Goal: Use online tool/utility

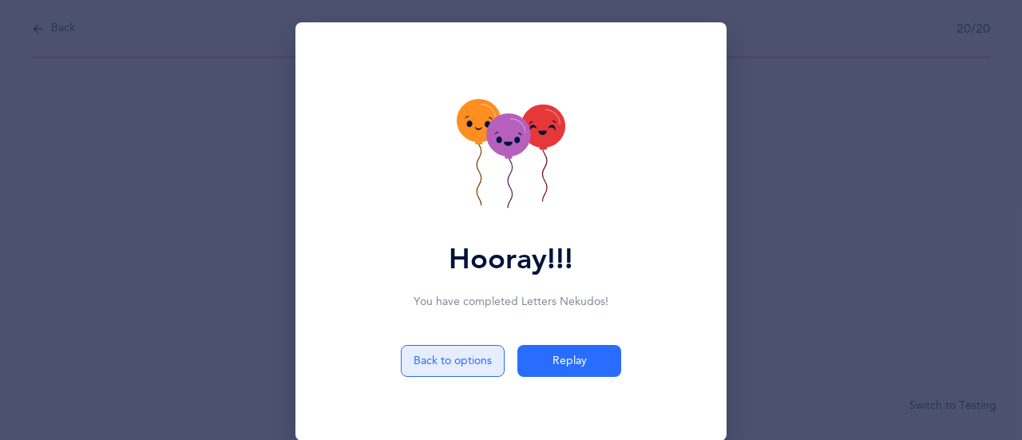
click at [442, 373] on button "Back to options" at bounding box center [453, 361] width 104 height 32
select select "1"
select select "single"
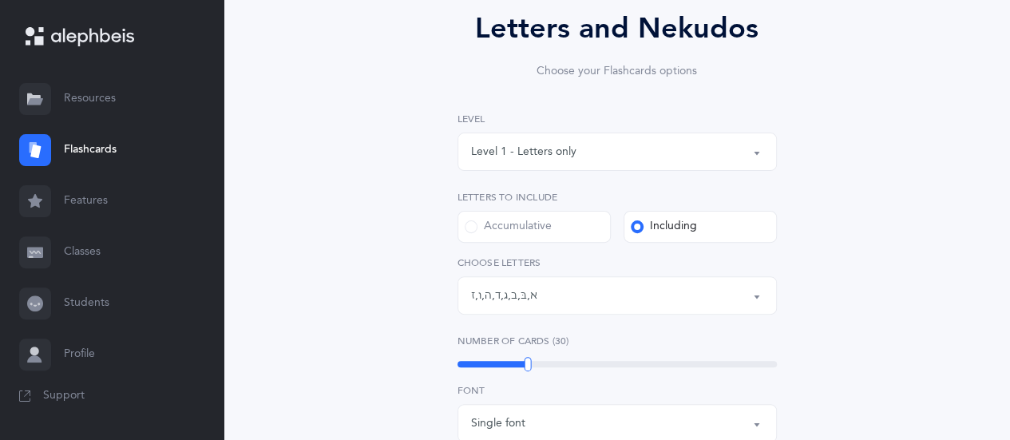
scroll to position [150, 0]
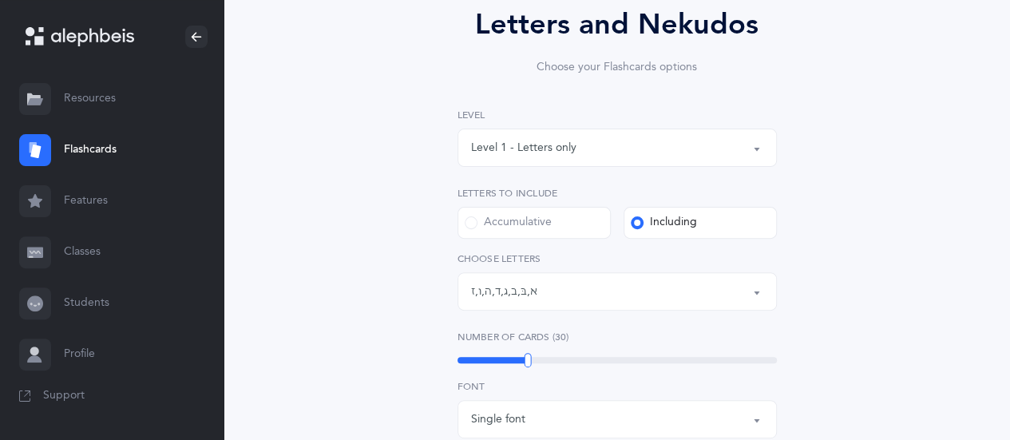
click at [756, 296] on button "Letters: א , בּ , ב , ג , ד , ה , ו , ז" at bounding box center [616, 291] width 319 height 38
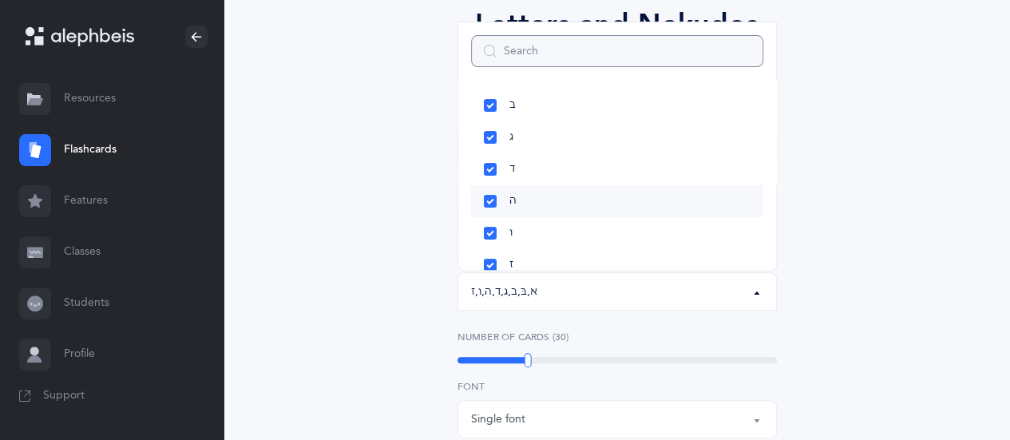
scroll to position [103, 0]
click at [489, 231] on link "ו" at bounding box center [617, 229] width 292 height 32
click at [489, 267] on link "ז" at bounding box center [617, 261] width 292 height 32
click at [847, 249] on div "Letters and Nekudos Choose your Flashcards options Level 1 - Letters only Level…" at bounding box center [616, 401] width 697 height 887
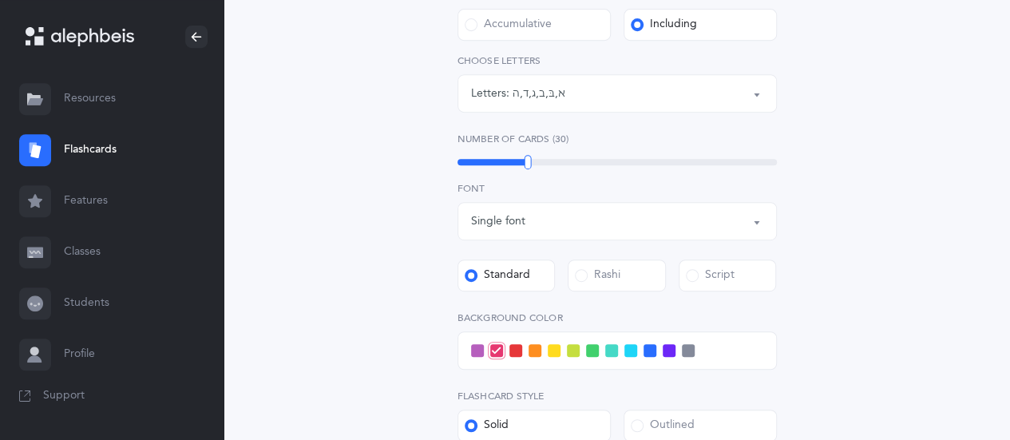
scroll to position [350, 0]
click at [501, 160] on div "30" at bounding box center [616, 160] width 319 height 6
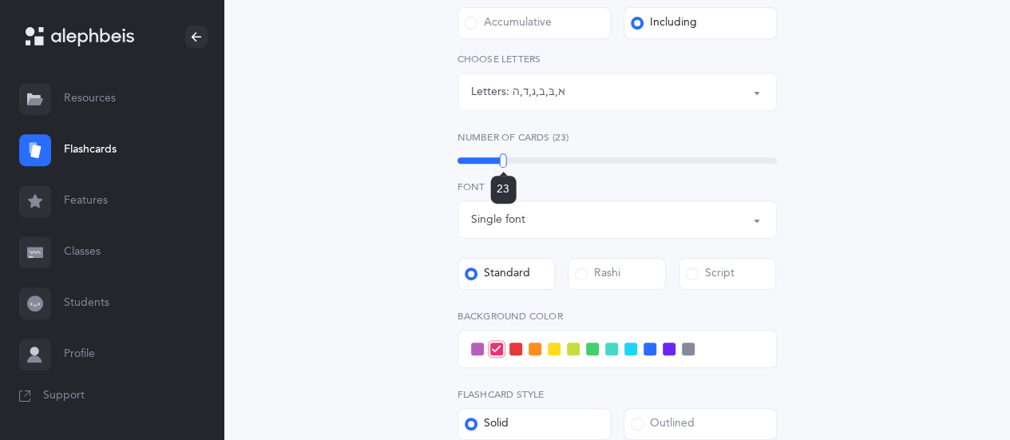
click at [495, 160] on div "23" at bounding box center [616, 160] width 319 height 6
click at [489, 160] on div "19" at bounding box center [616, 160] width 319 height 6
click at [493, 162] on div "20" at bounding box center [616, 160] width 319 height 6
click at [650, 356] on div at bounding box center [616, 349] width 319 height 38
click at [650, 349] on span at bounding box center [649, 349] width 13 height 13
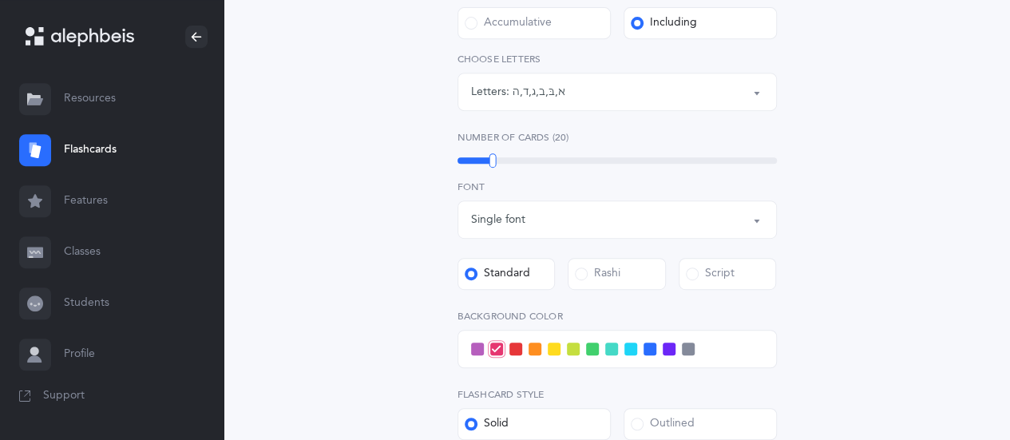
click at [0, 0] on input "checkbox" at bounding box center [0, 0] width 0 height 0
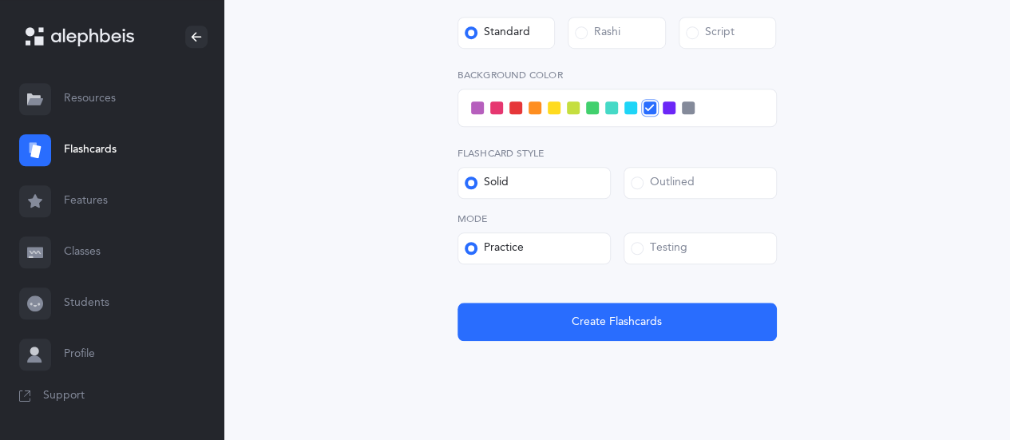
scroll to position [592, 0]
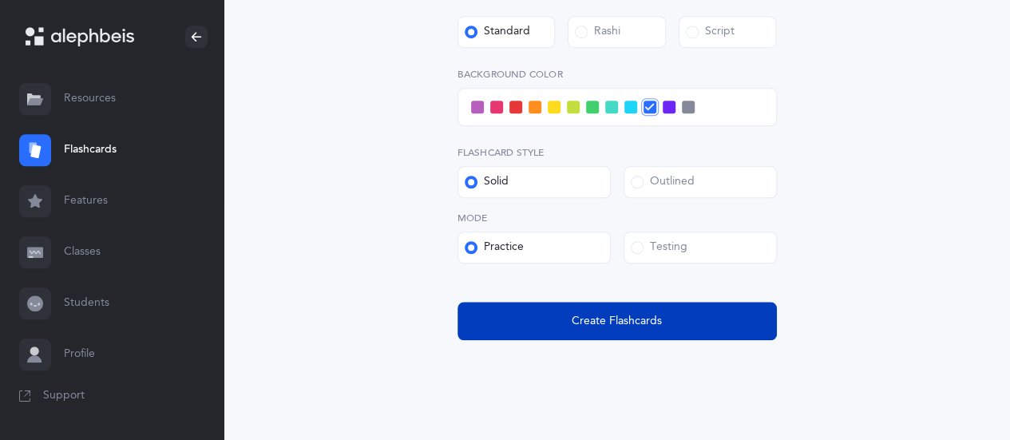
click at [620, 323] on span "Create Flashcards" at bounding box center [617, 321] width 90 height 17
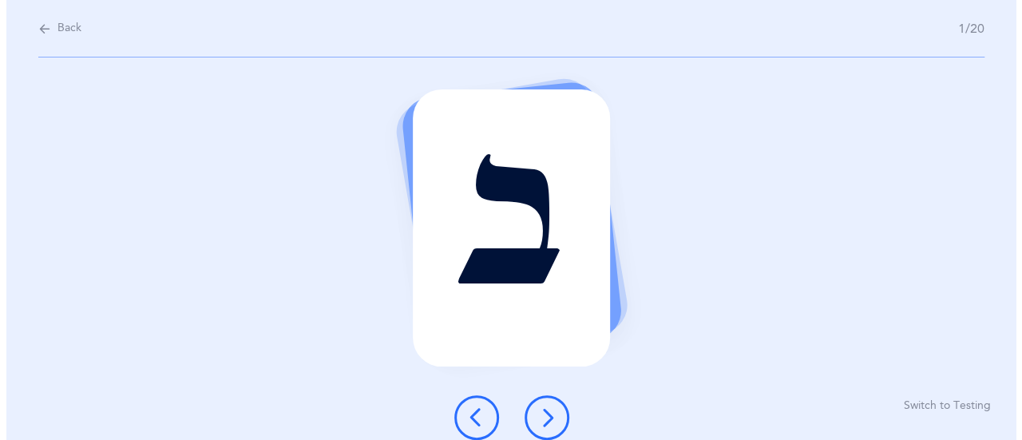
scroll to position [0, 0]
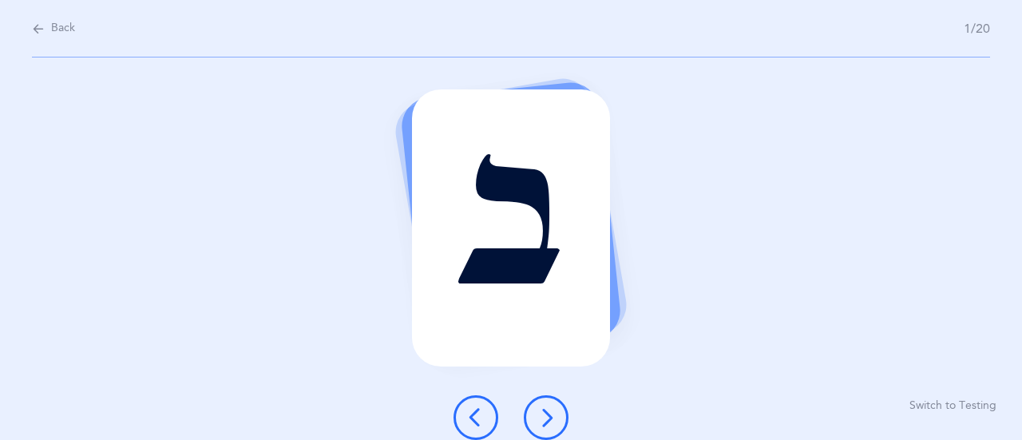
click at [540, 412] on icon at bounding box center [546, 417] width 19 height 19
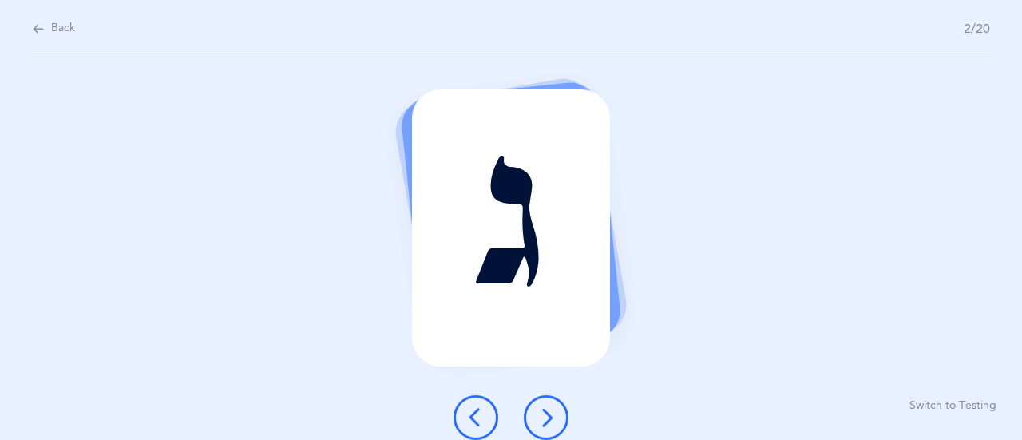
click at [540, 412] on icon at bounding box center [546, 417] width 19 height 19
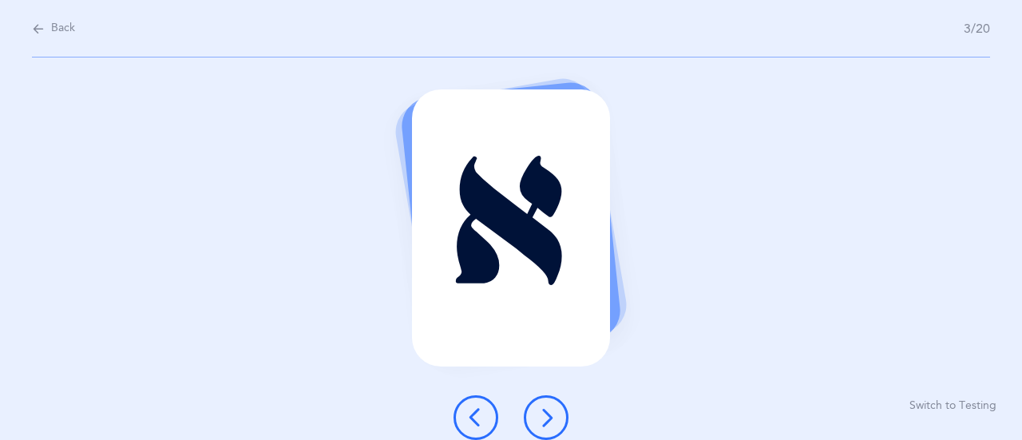
click at [540, 412] on icon at bounding box center [546, 417] width 19 height 19
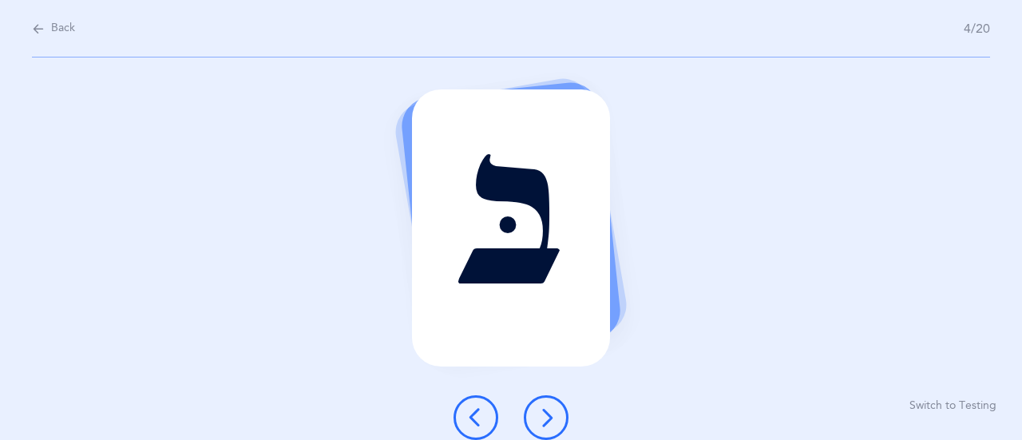
click at [540, 412] on icon at bounding box center [546, 417] width 19 height 19
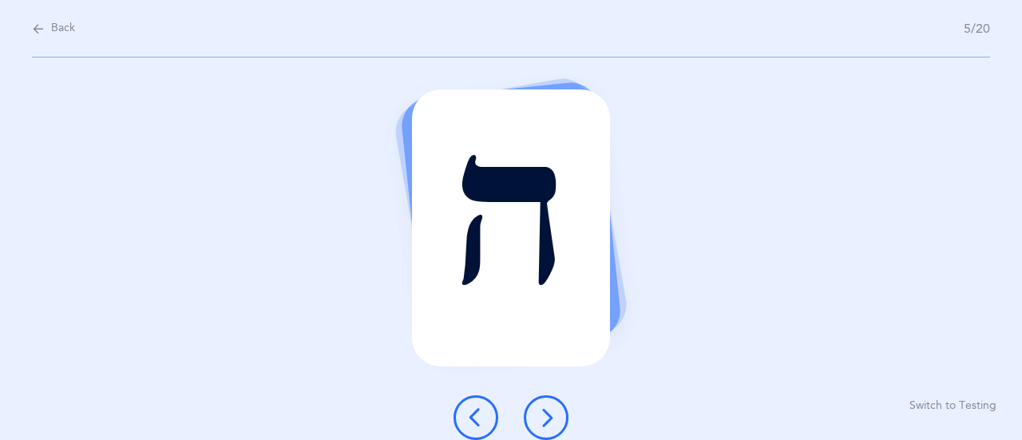
click at [540, 412] on icon at bounding box center [546, 417] width 19 height 19
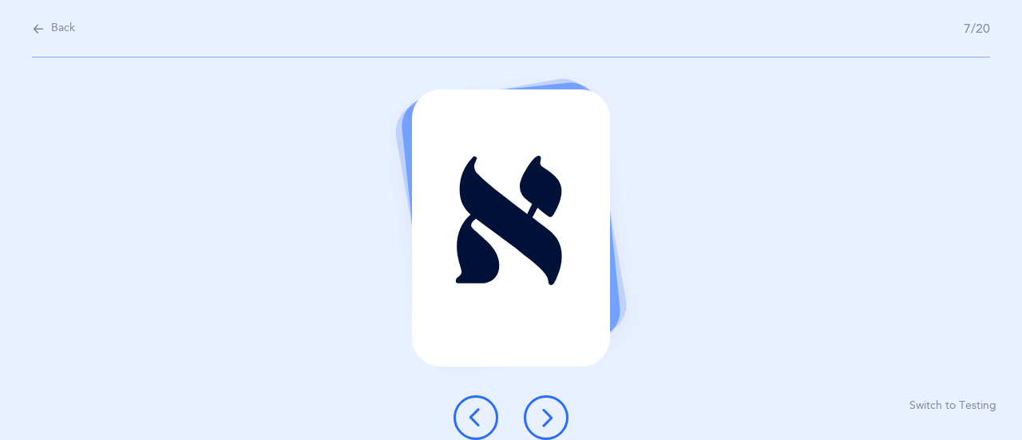
click at [540, 412] on icon at bounding box center [546, 417] width 19 height 19
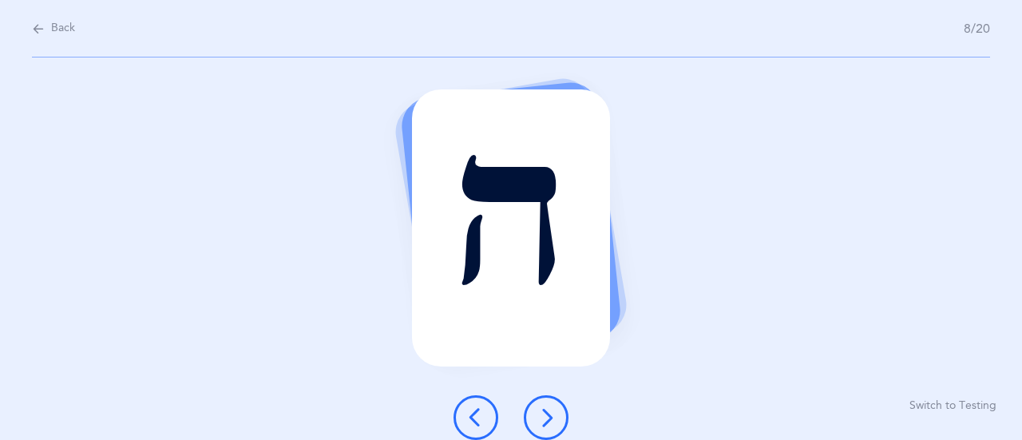
click at [540, 412] on icon at bounding box center [546, 417] width 19 height 19
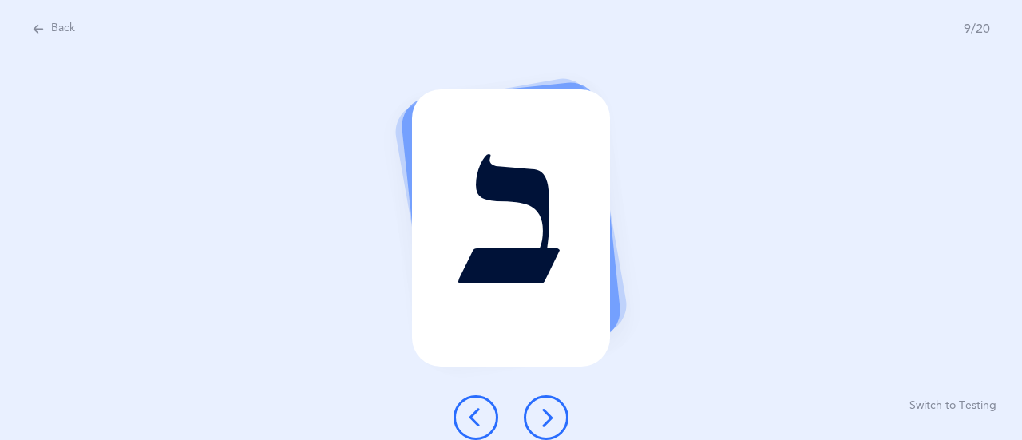
click at [540, 412] on icon at bounding box center [546, 417] width 19 height 19
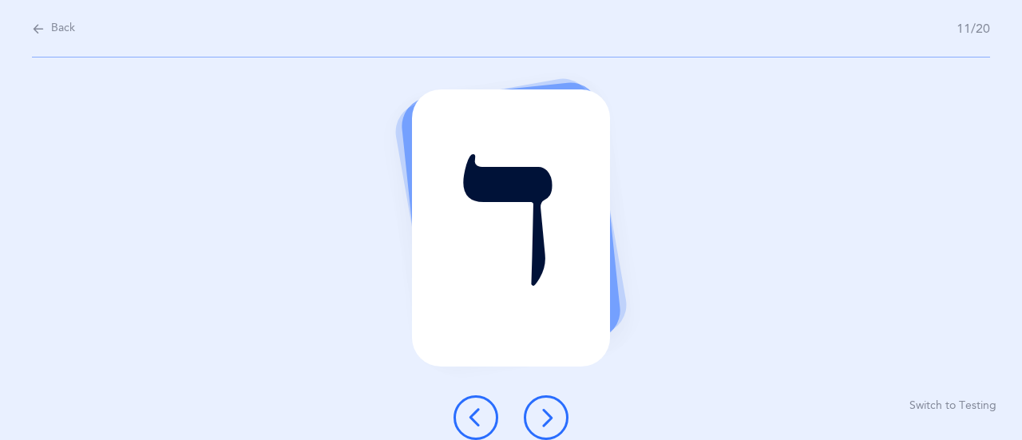
click at [540, 412] on icon at bounding box center [546, 417] width 19 height 19
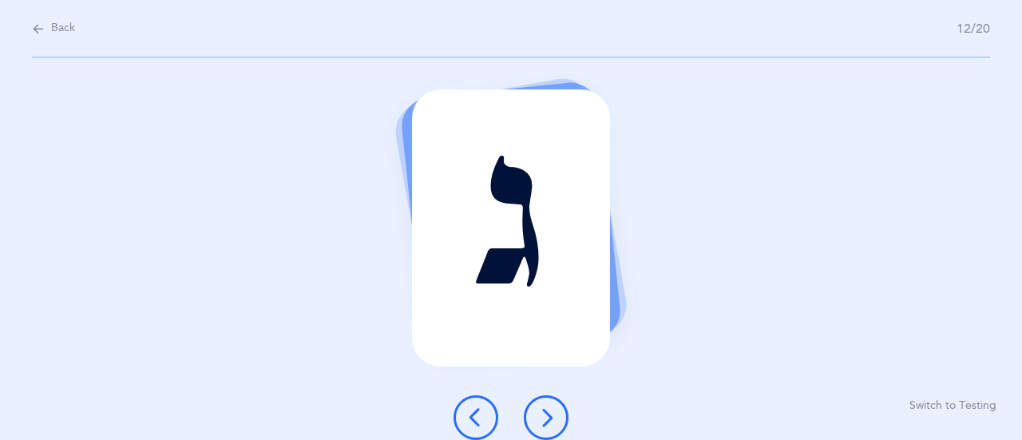
click at [540, 412] on icon at bounding box center [546, 417] width 19 height 19
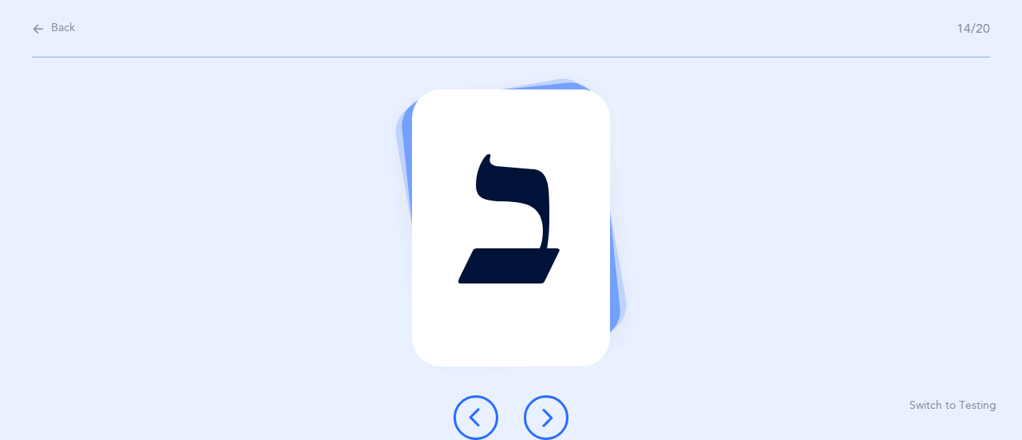
click at [540, 412] on icon at bounding box center [546, 417] width 19 height 19
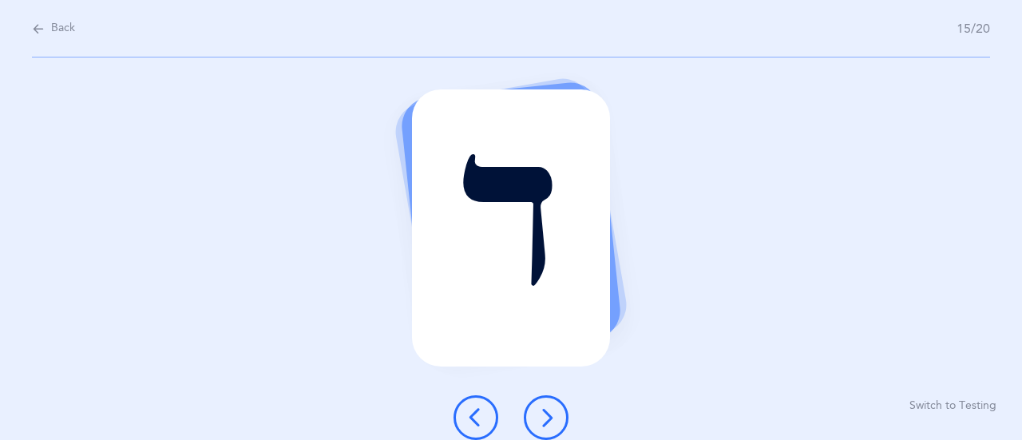
click at [540, 412] on icon at bounding box center [546, 417] width 19 height 19
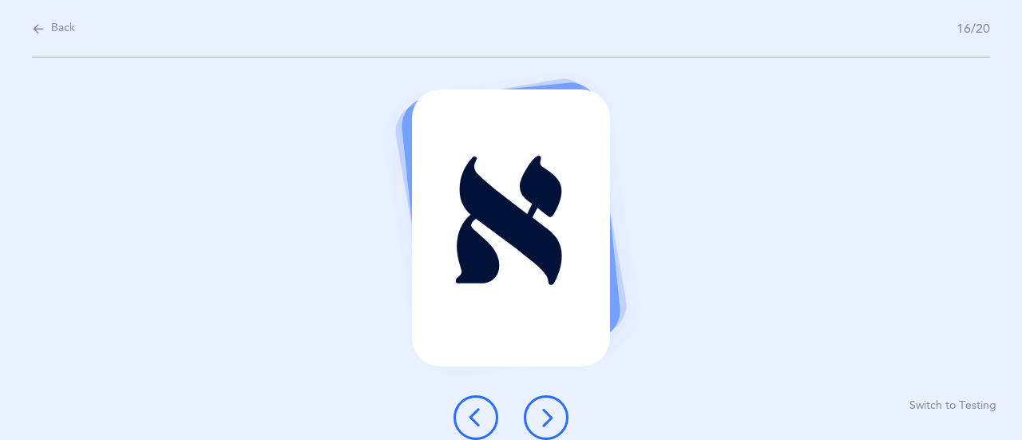
click at [540, 412] on icon at bounding box center [546, 417] width 19 height 19
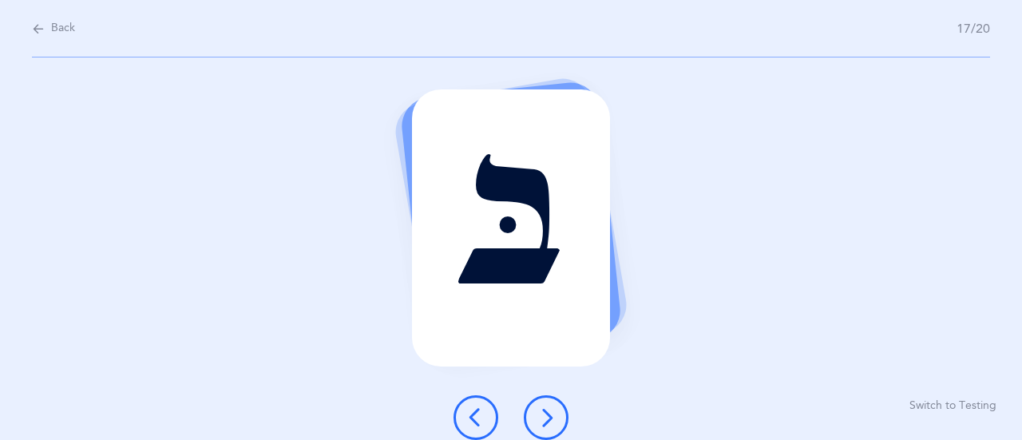
click at [540, 412] on icon at bounding box center [546, 417] width 19 height 19
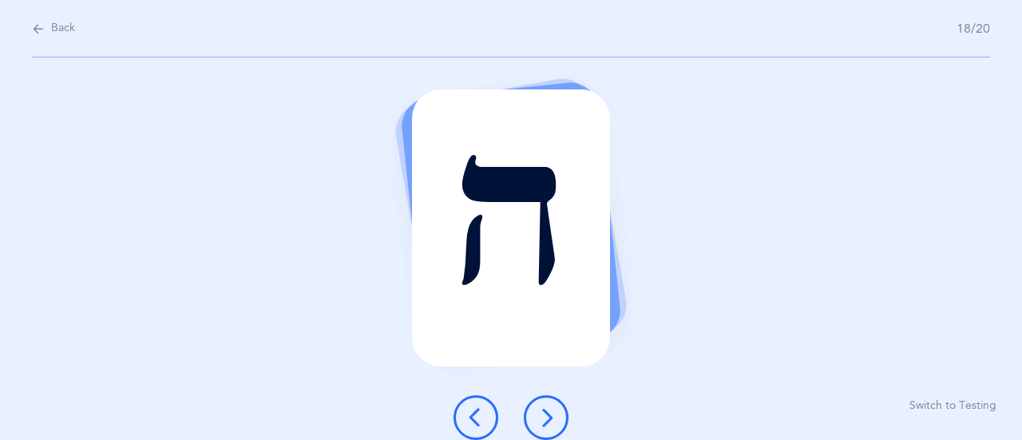
click at [540, 412] on icon at bounding box center [546, 417] width 19 height 19
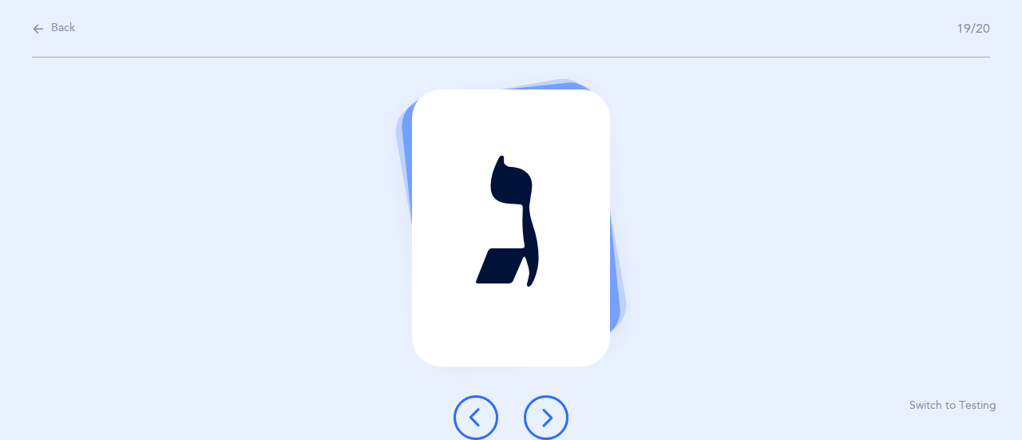
click at [540, 412] on icon at bounding box center [546, 417] width 19 height 19
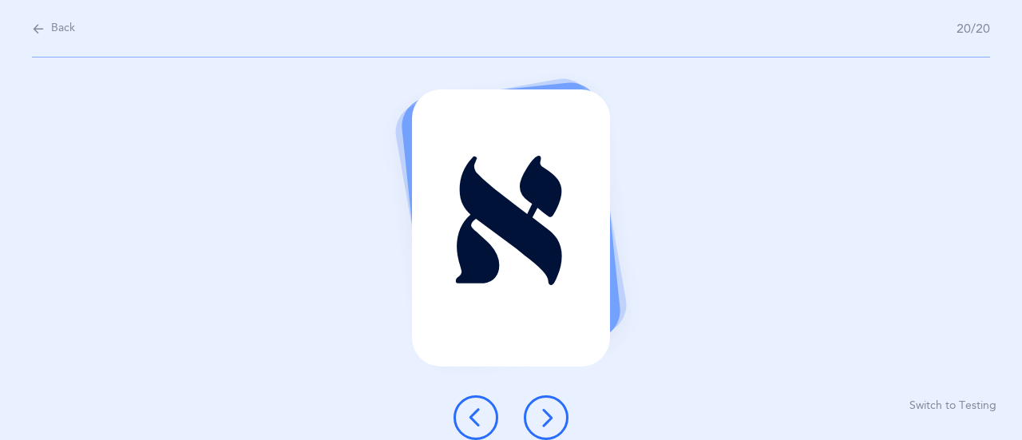
click at [540, 412] on icon at bounding box center [546, 417] width 19 height 19
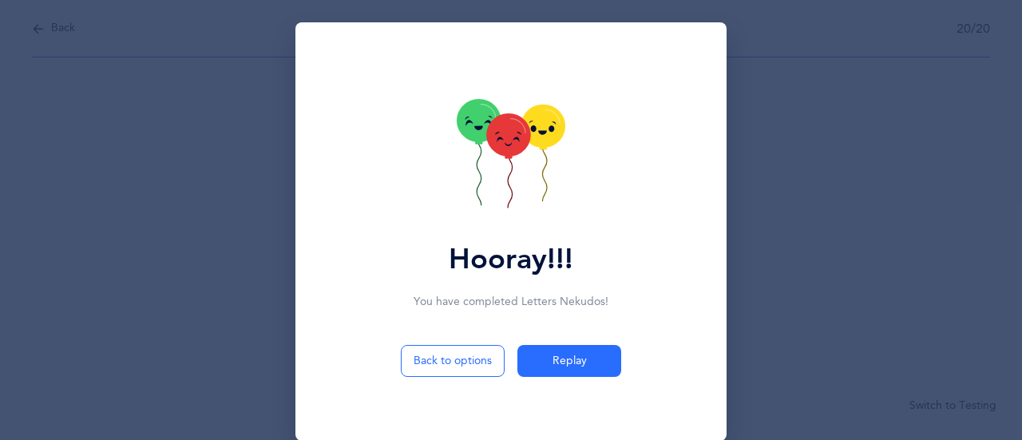
drag, startPoint x: 540, startPoint y: 412, endPoint x: 746, endPoint y: -28, distance: 485.7
click at [746, 0] on html "Tova Steinfeld Resources Resources Flashcards Flashcards Features Features Clas…" at bounding box center [511, 220] width 1022 height 440
